Goal: Use online tool/utility

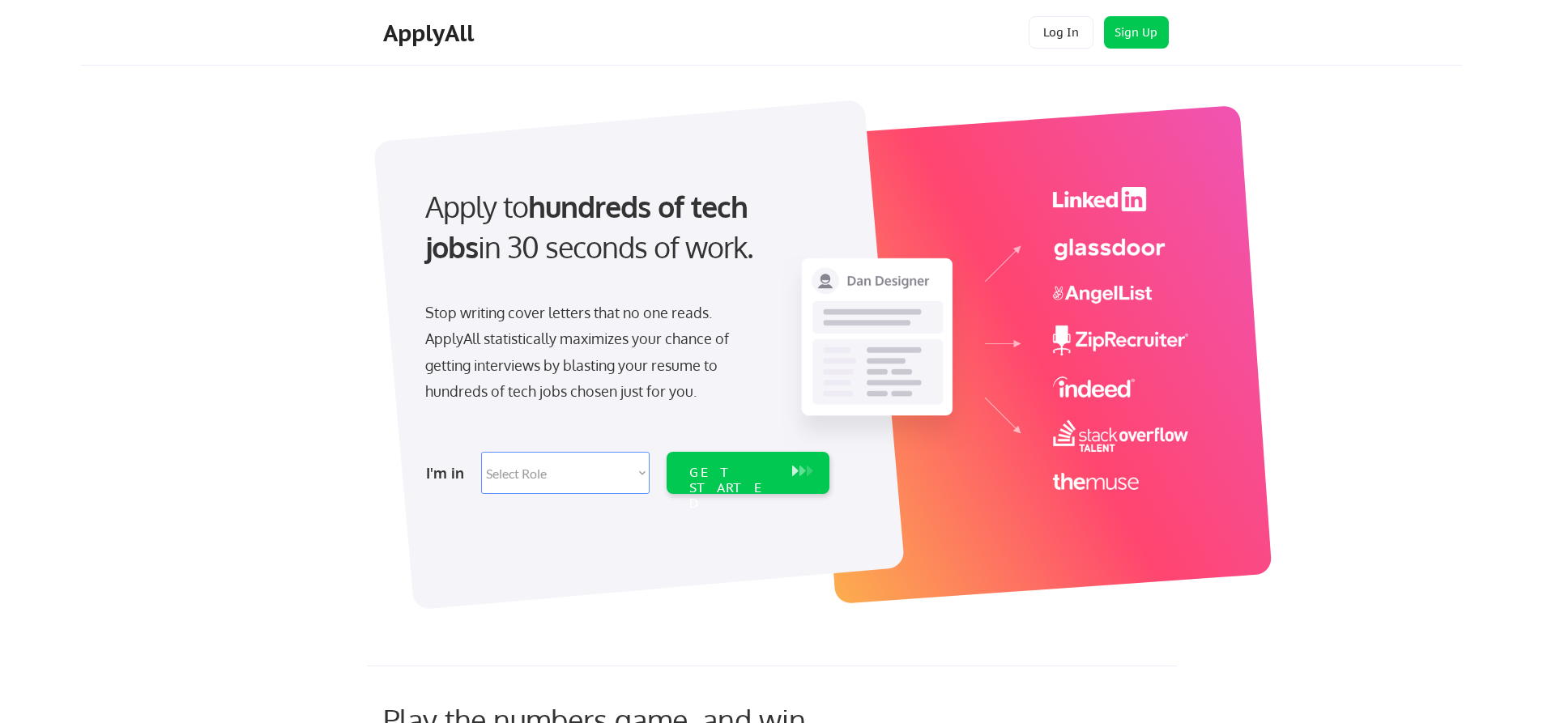
scroll to position [81, 0]
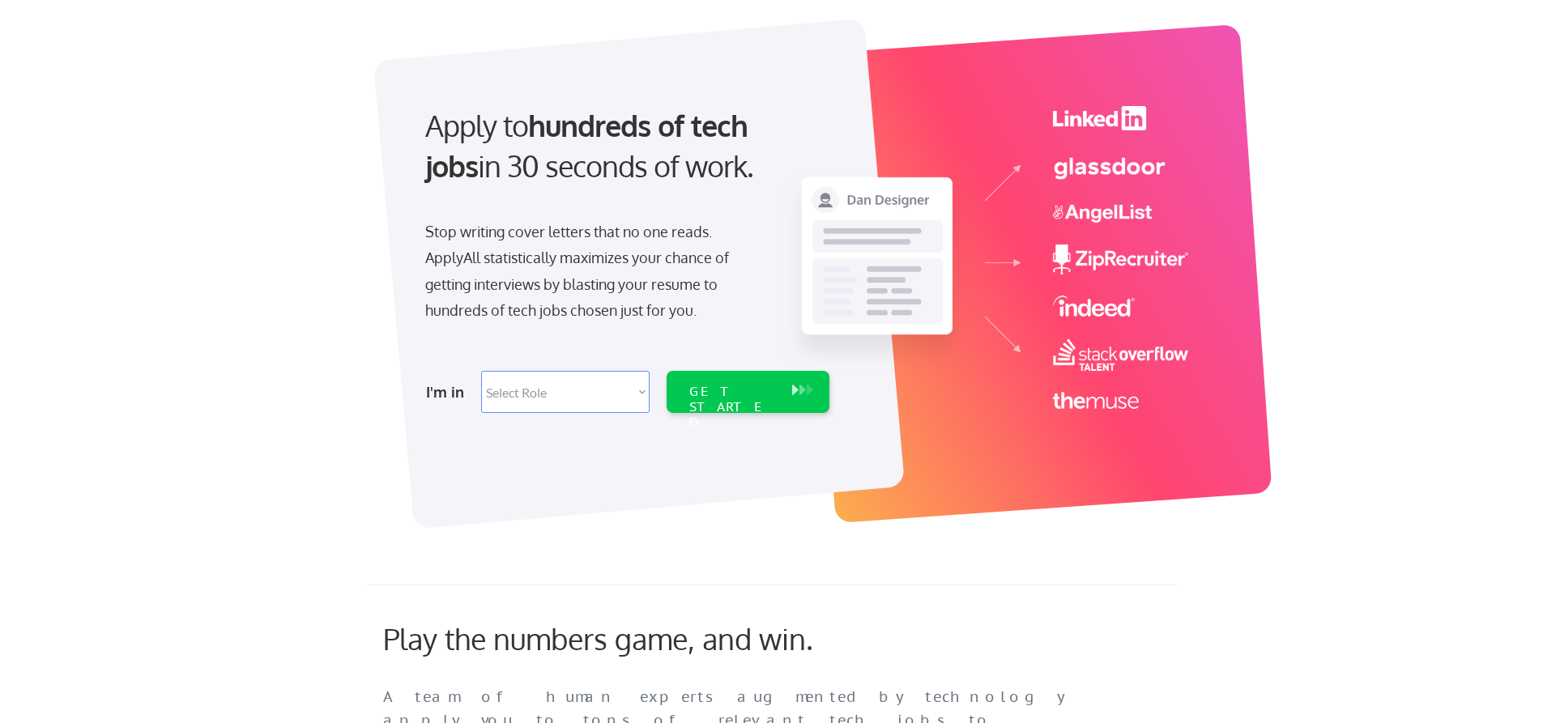
click at [625, 400] on select "Select Role Software Engineering Product Management Customer Success Sales UI/U…" at bounding box center [565, 392] width 169 height 42
select select ""hr_recruiting""
click at [481, 371] on select "Select Role Software Engineering Product Management Customer Success Sales UI/U…" at bounding box center [565, 392] width 169 height 42
select select ""hr_recruiting""
click at [726, 388] on div "GET STARTED" at bounding box center [732, 407] width 87 height 47
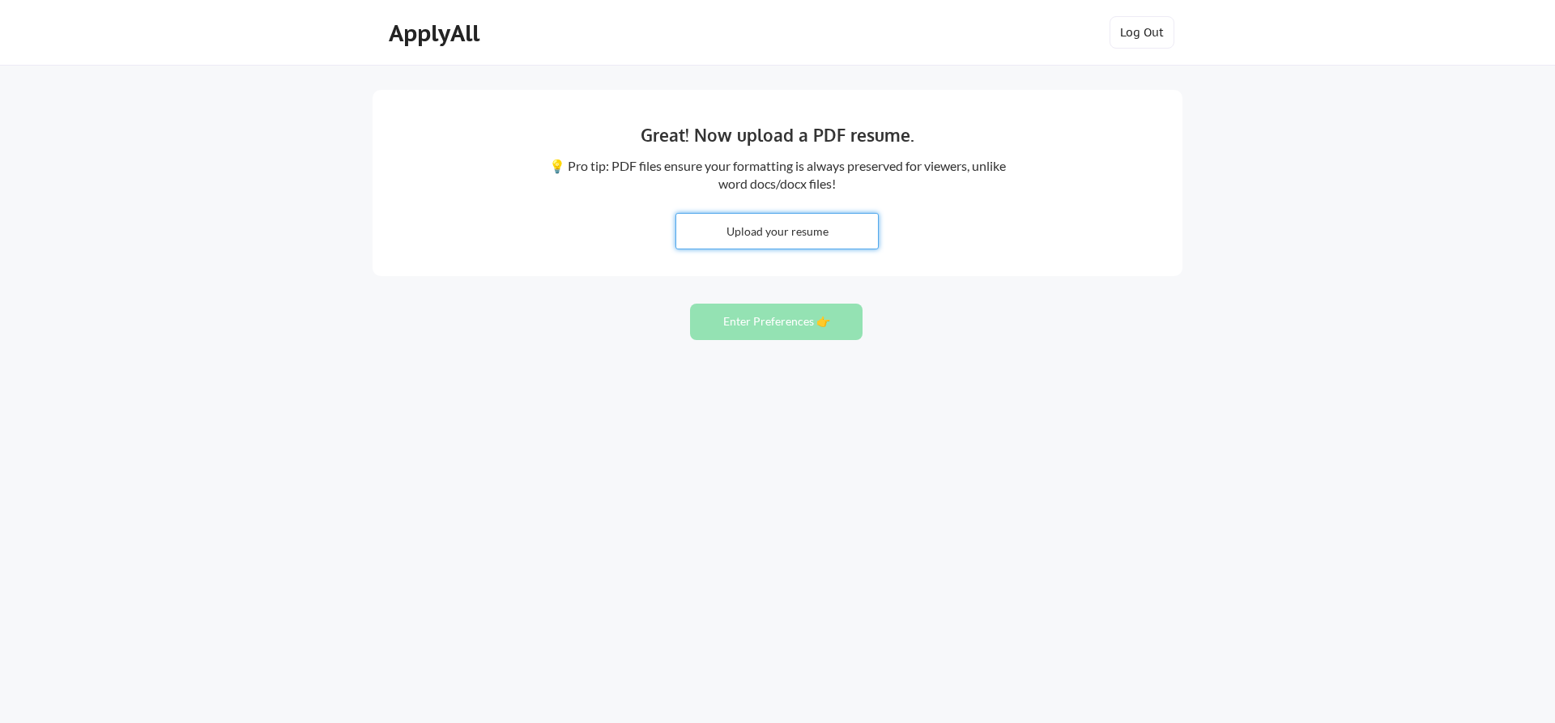
click at [774, 240] on input "file" at bounding box center [777, 231] width 202 height 35
type input "C:\fakepath\Miriam Tobias - Resume 2025 Complete.docx"
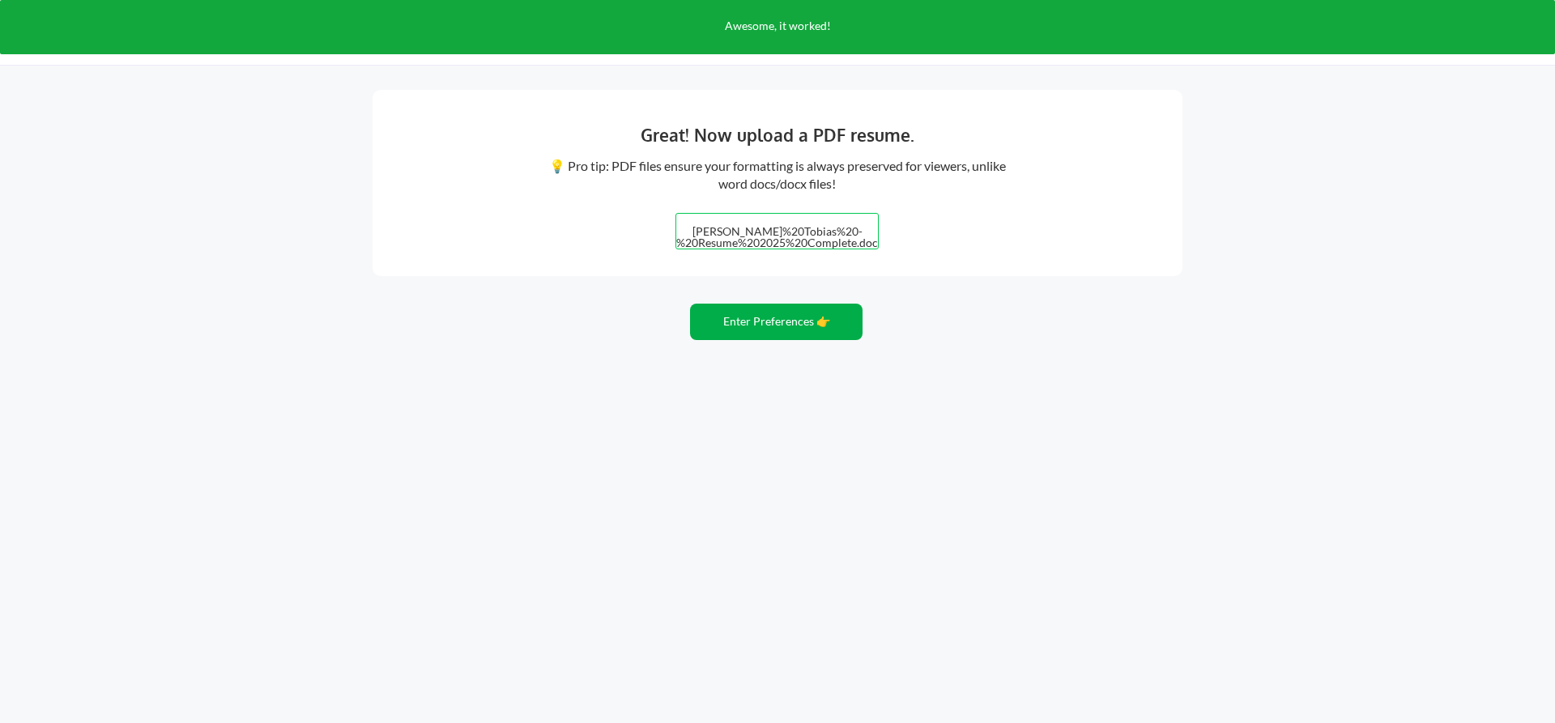
click at [731, 326] on button "Enter Preferences 👉" at bounding box center [776, 322] width 173 height 36
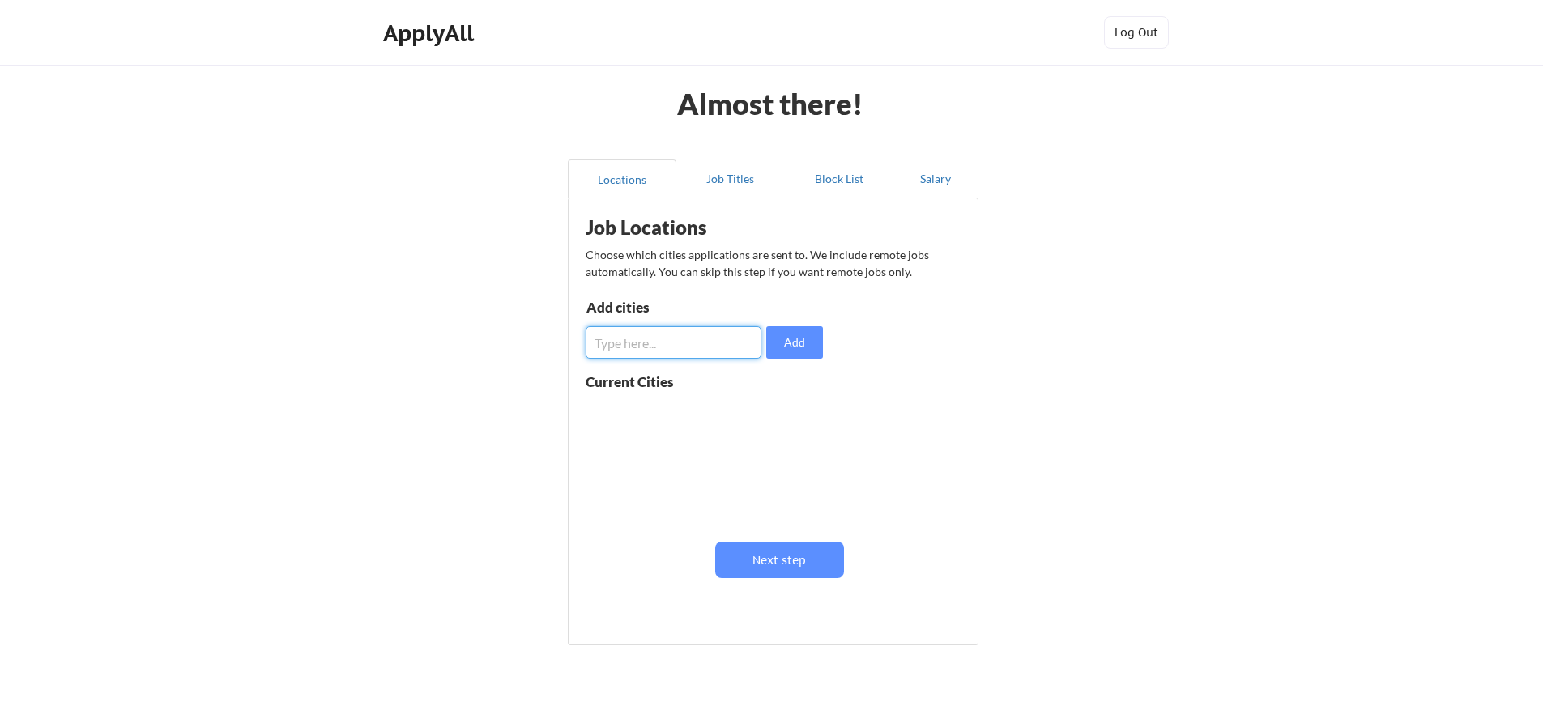
click at [713, 339] on input "input" at bounding box center [674, 342] width 176 height 32
type input "[GEOGRAPHIC_DATA], [GEOGRAPHIC_DATA]"
click at [811, 332] on button "Add" at bounding box center [794, 342] width 57 height 32
click at [704, 347] on input "input" at bounding box center [674, 342] width 176 height 32
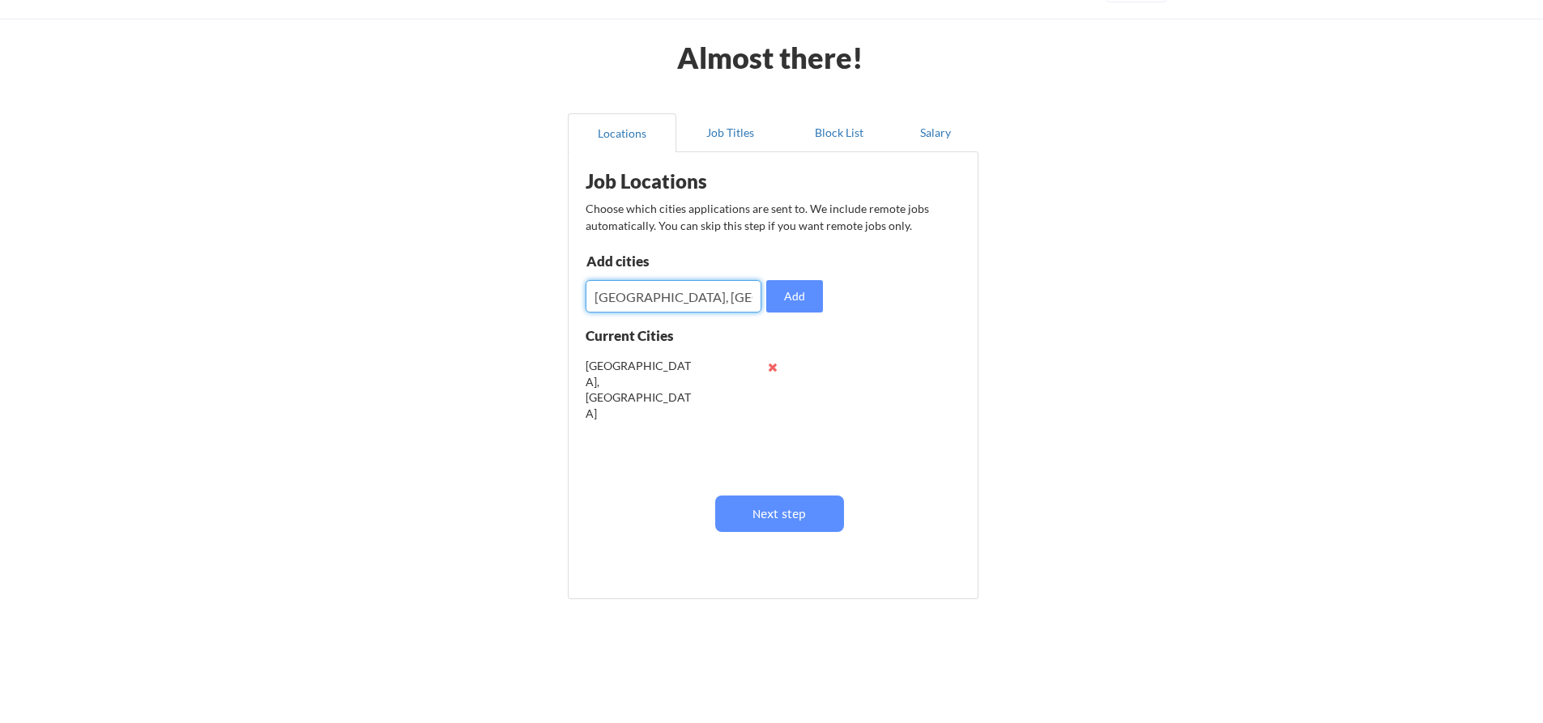
scroll to position [70, 0]
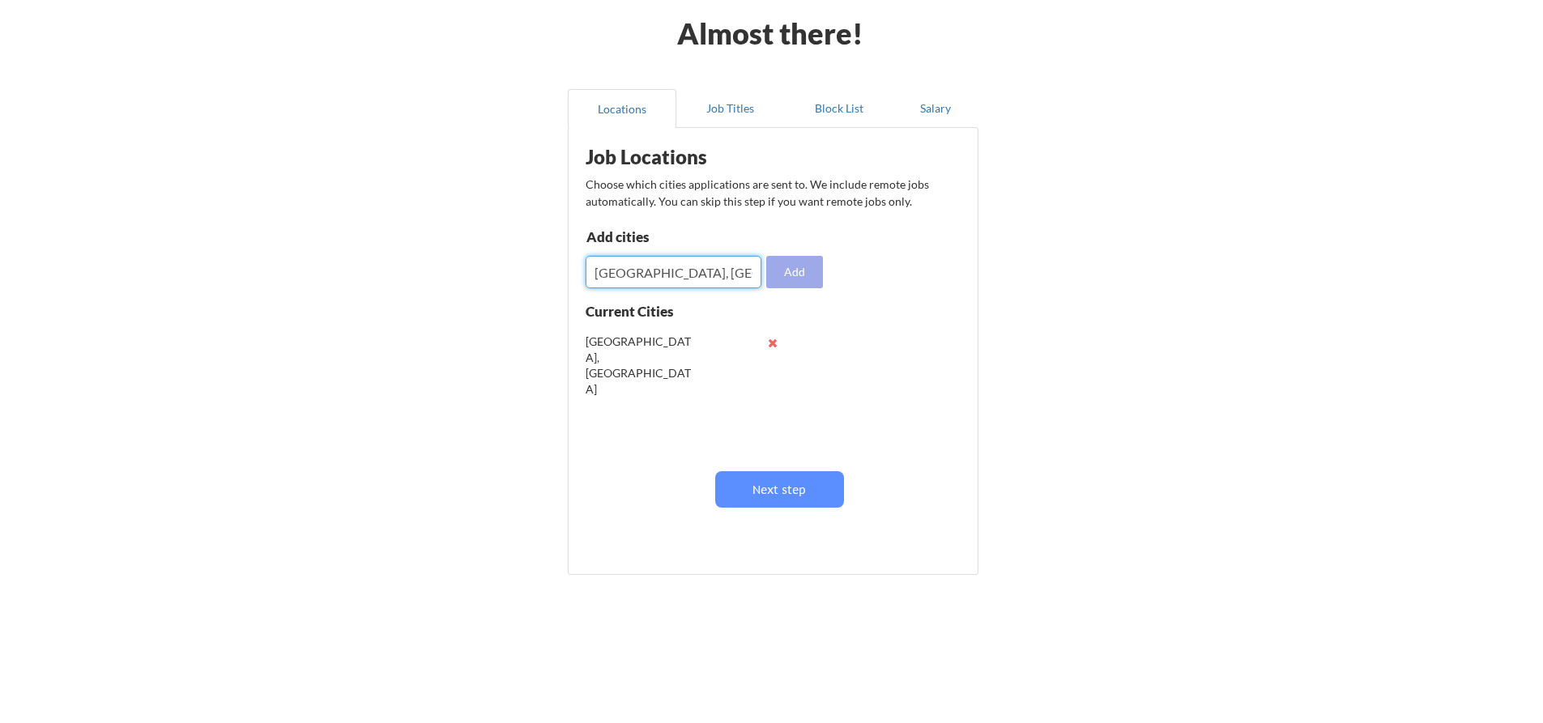
type input "[GEOGRAPHIC_DATA], [GEOGRAPHIC_DATA]"
click at [806, 267] on button "Add" at bounding box center [794, 272] width 57 height 32
click at [709, 279] on input "input" at bounding box center [674, 272] width 176 height 32
type input "[GEOGRAPHIC_DATA], [GEOGRAPHIC_DATA]"
click at [796, 268] on button "Add" at bounding box center [794, 272] width 57 height 32
